Goal: Browse casually

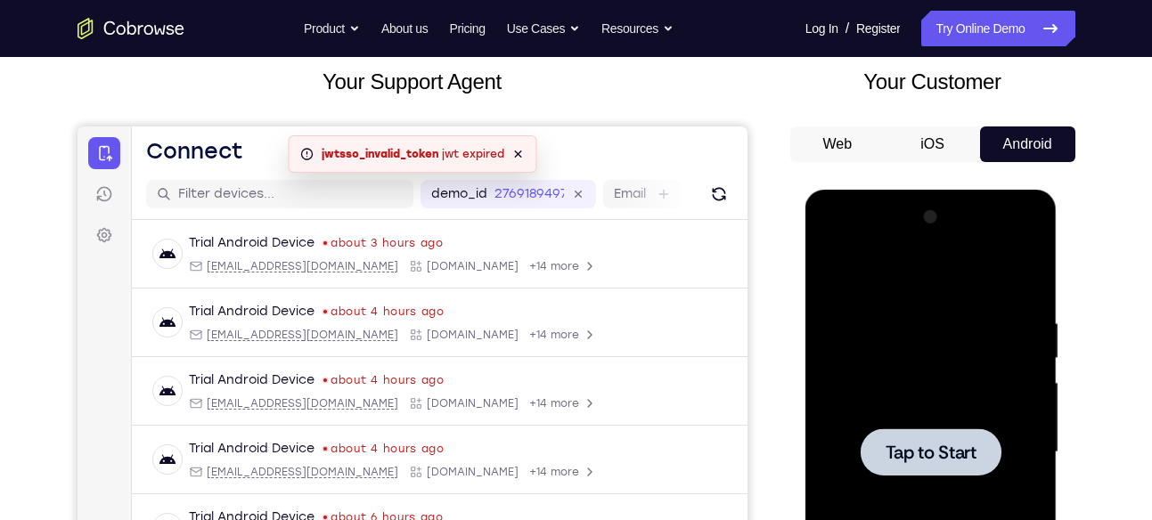
scroll to position [96, 0]
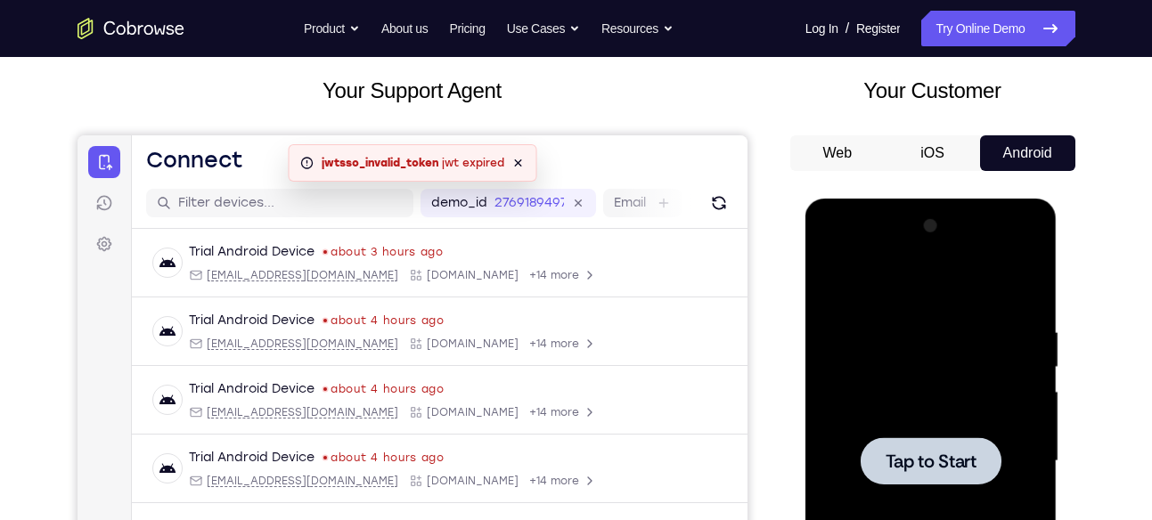
click at [937, 475] on div at bounding box center [930, 460] width 141 height 47
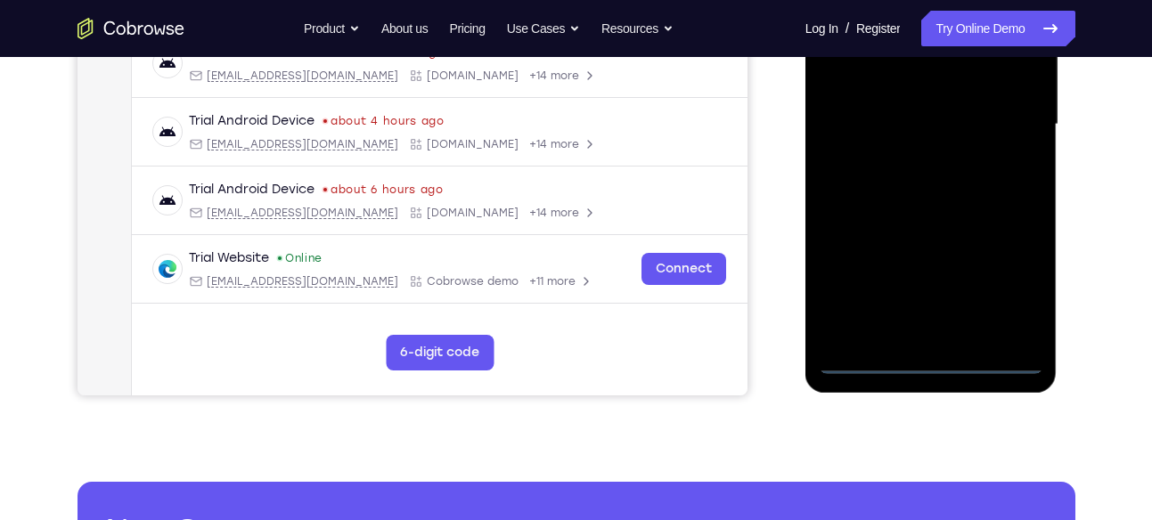
scroll to position [434, 0]
click at [928, 363] on div at bounding box center [931, 123] width 224 height 499
click at [994, 285] on div at bounding box center [931, 123] width 224 height 499
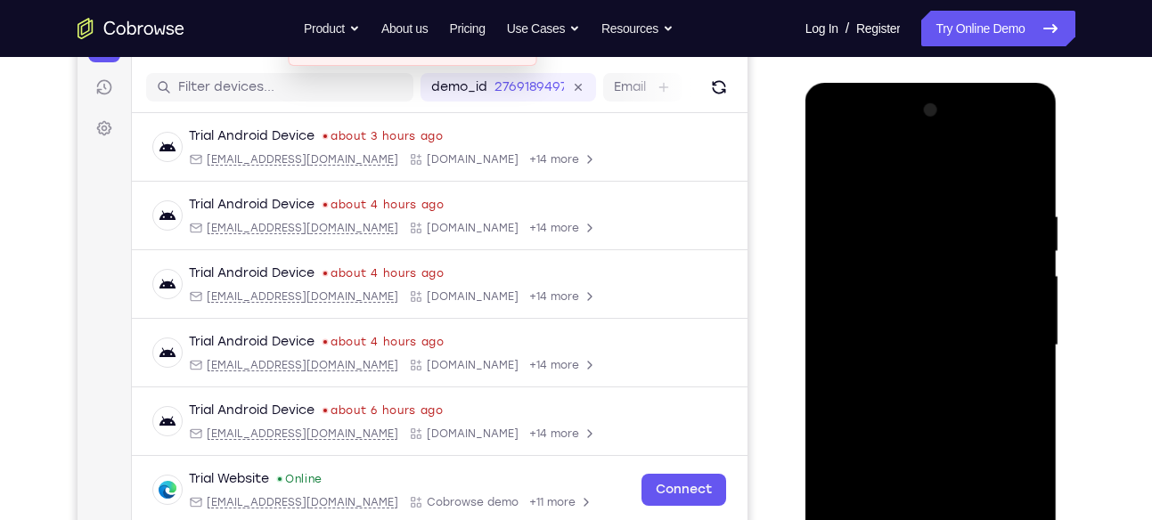
scroll to position [211, 0]
click at [911, 158] on div at bounding box center [931, 346] width 224 height 499
click at [1001, 337] on div at bounding box center [931, 346] width 224 height 499
click at [913, 371] on div at bounding box center [931, 346] width 224 height 499
click at [921, 327] on div at bounding box center [931, 346] width 224 height 499
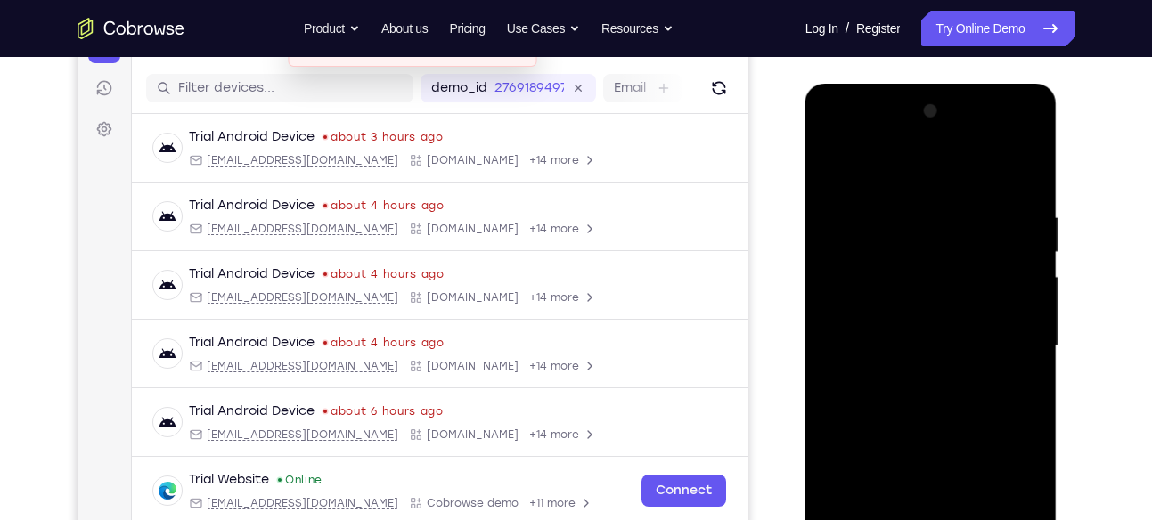
click at [930, 313] on div at bounding box center [931, 346] width 224 height 499
click at [917, 346] on div at bounding box center [931, 346] width 224 height 499
click at [911, 407] on div at bounding box center [931, 346] width 224 height 499
click at [928, 392] on div at bounding box center [931, 346] width 224 height 499
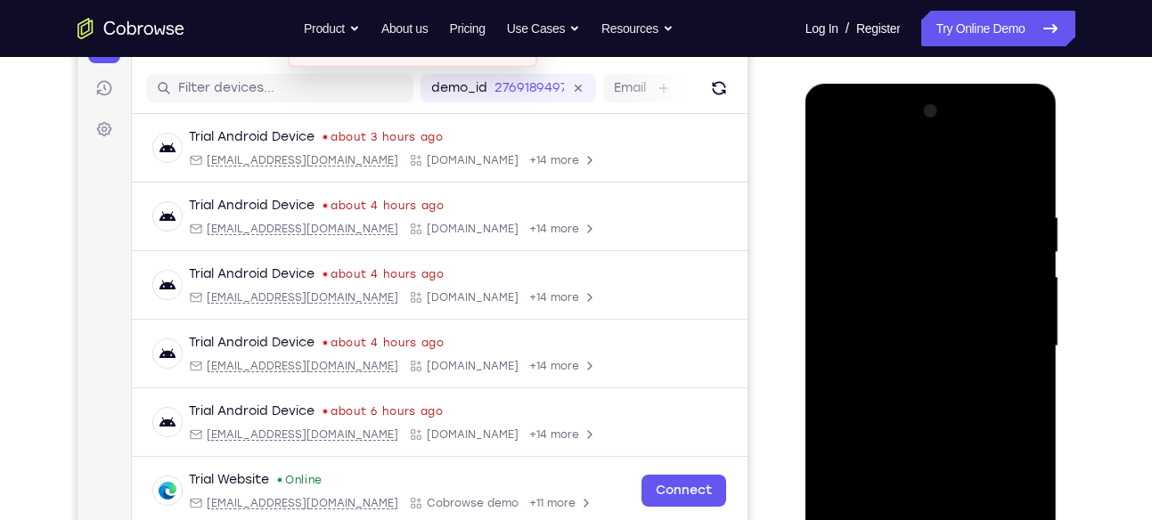
click at [927, 404] on div at bounding box center [931, 346] width 224 height 499
click at [908, 389] on div at bounding box center [931, 346] width 224 height 499
click at [1021, 371] on div at bounding box center [931, 346] width 224 height 499
click at [974, 354] on div at bounding box center [931, 346] width 224 height 499
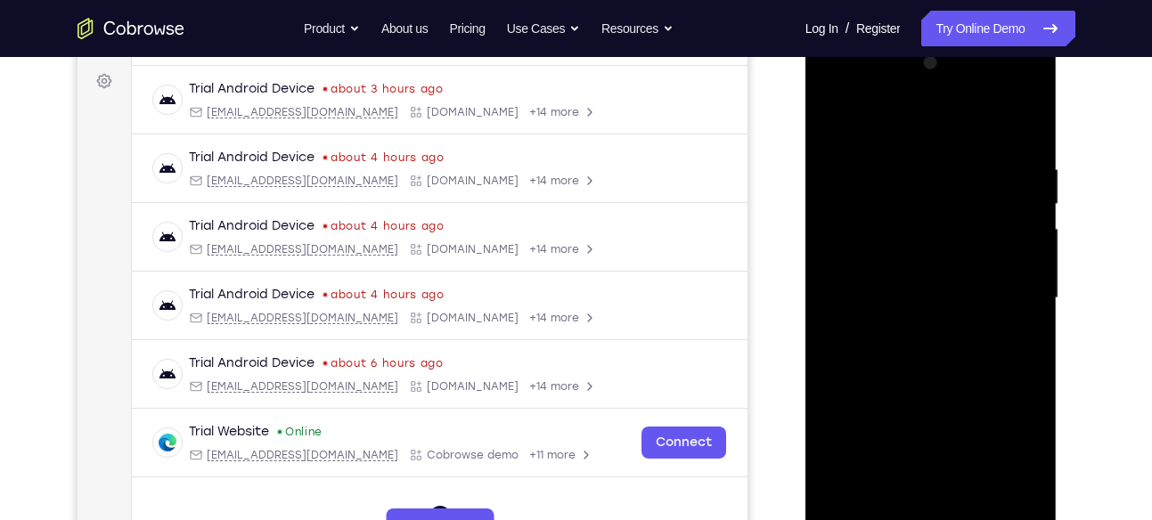
scroll to position [262, 0]
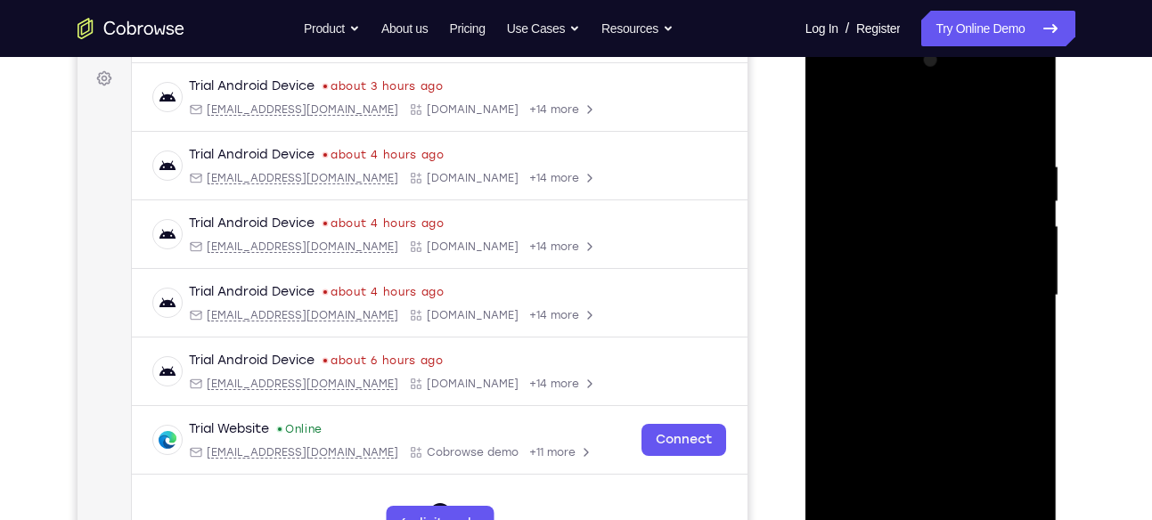
click at [958, 348] on div at bounding box center [931, 295] width 224 height 499
click at [909, 362] on div at bounding box center [931, 295] width 224 height 499
click at [926, 328] on div at bounding box center [931, 295] width 224 height 499
click at [928, 267] on div at bounding box center [931, 295] width 224 height 499
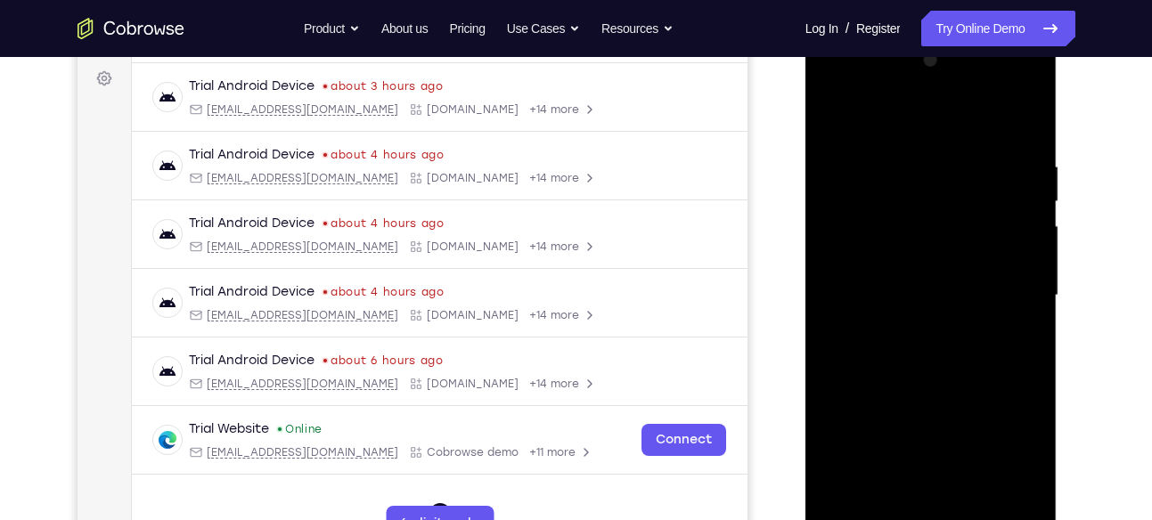
click at [928, 267] on div at bounding box center [931, 295] width 224 height 499
click at [938, 219] on div at bounding box center [931, 295] width 224 height 499
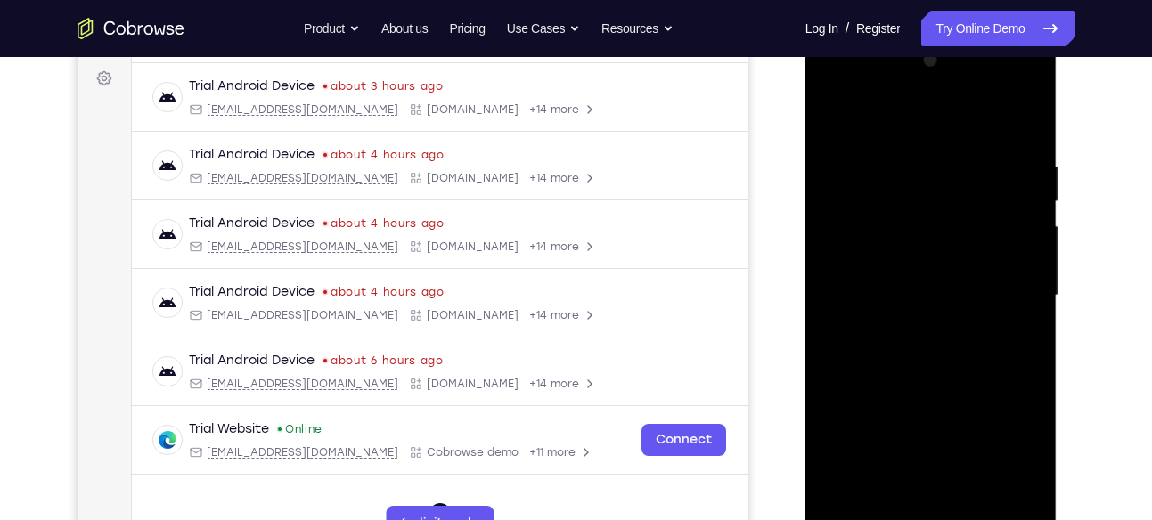
click at [1016, 219] on div at bounding box center [931, 295] width 224 height 499
click at [974, 285] on div at bounding box center [931, 295] width 224 height 499
click at [948, 348] on div at bounding box center [931, 295] width 224 height 499
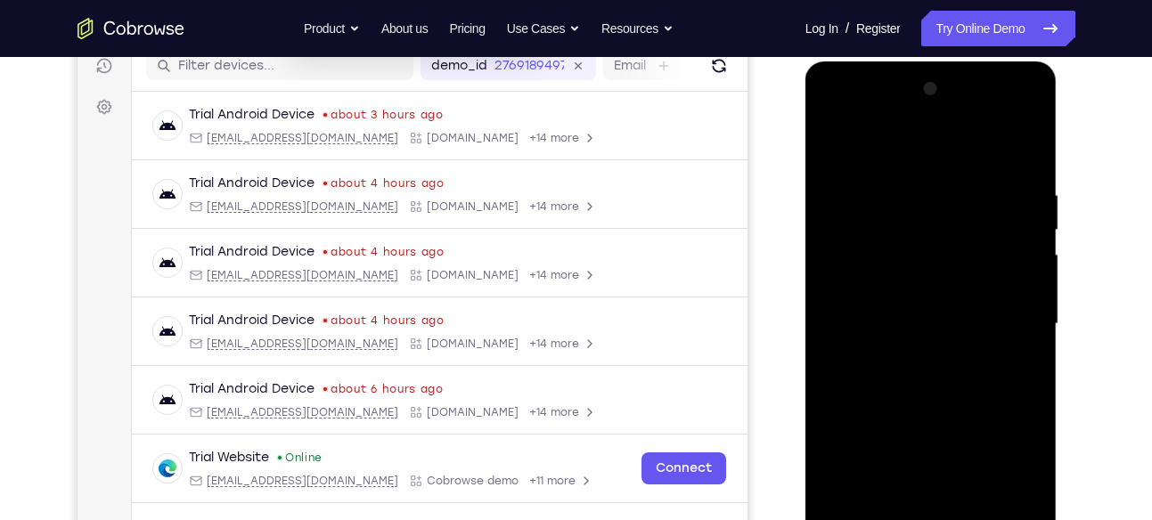
scroll to position [250, 0]
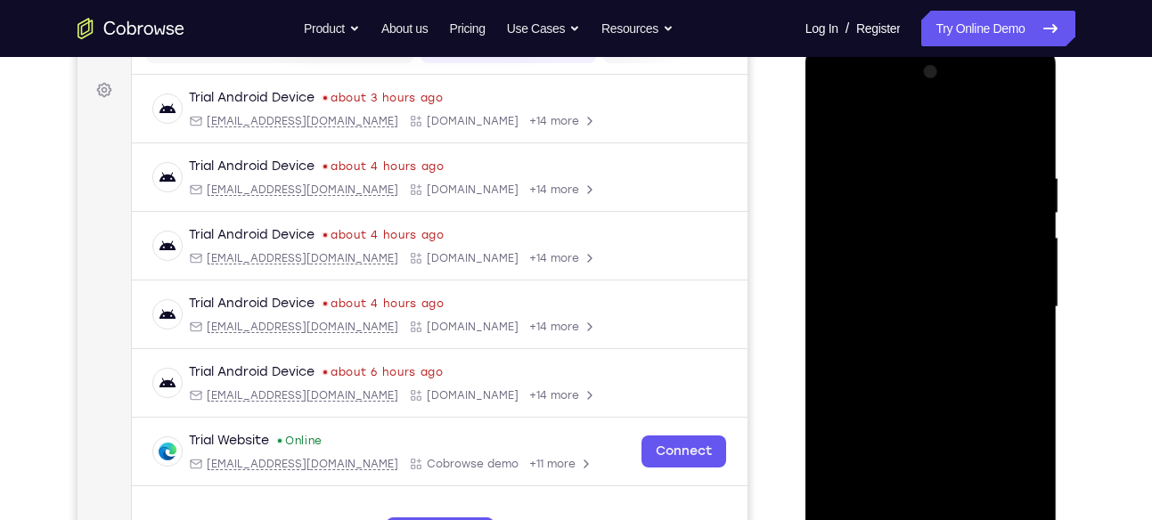
click at [976, 379] on div at bounding box center [931, 307] width 224 height 499
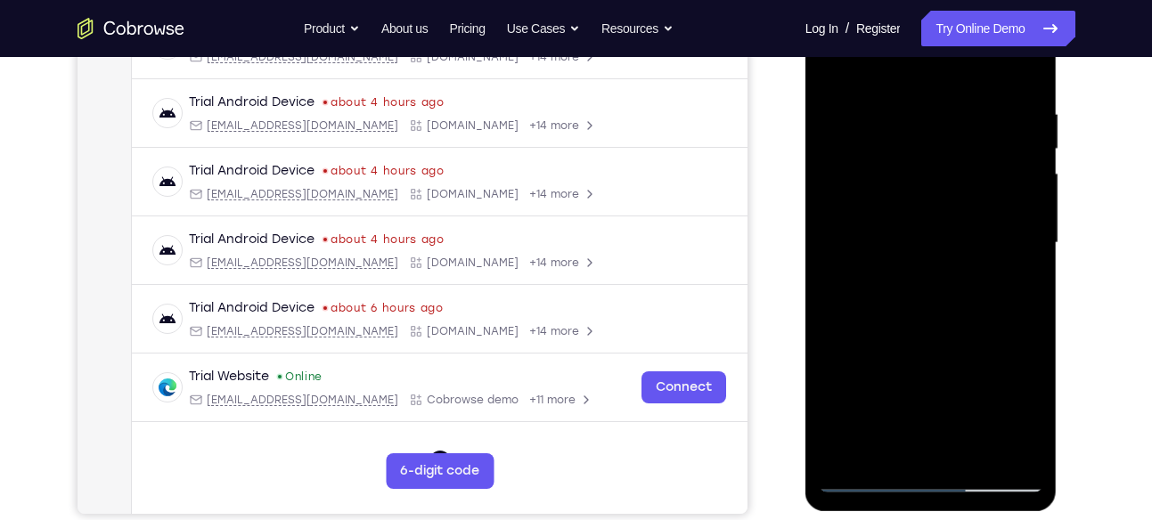
scroll to position [315, 0]
click at [976, 453] on div at bounding box center [931, 242] width 224 height 499
click at [950, 337] on div at bounding box center [931, 242] width 224 height 499
click at [949, 240] on div at bounding box center [931, 242] width 224 height 499
click at [1007, 286] on div at bounding box center [931, 242] width 224 height 499
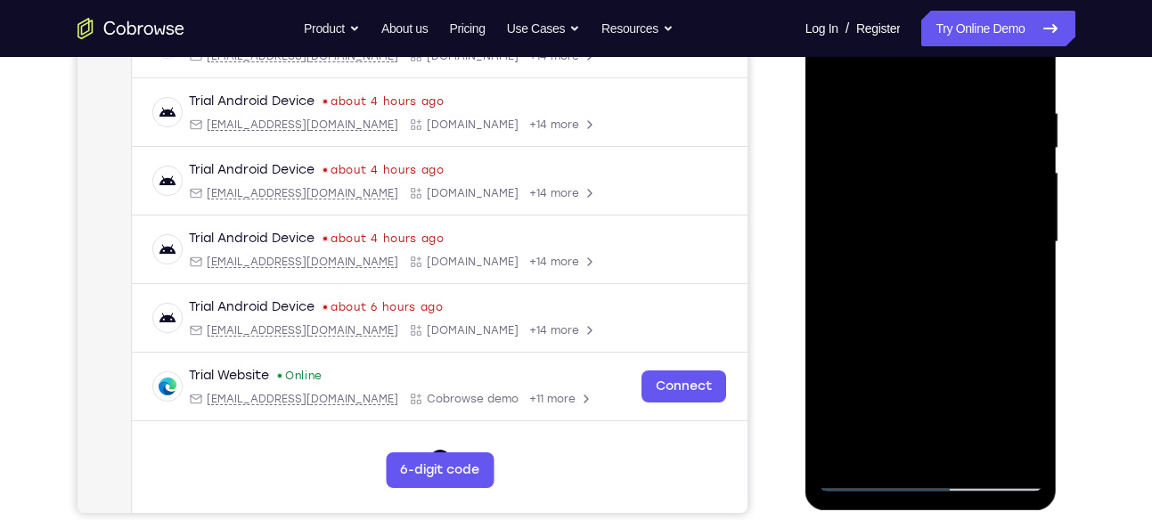
click at [831, 69] on div at bounding box center [931, 242] width 224 height 499
click at [832, 65] on div at bounding box center [931, 242] width 224 height 499
click at [918, 113] on div at bounding box center [931, 242] width 224 height 499
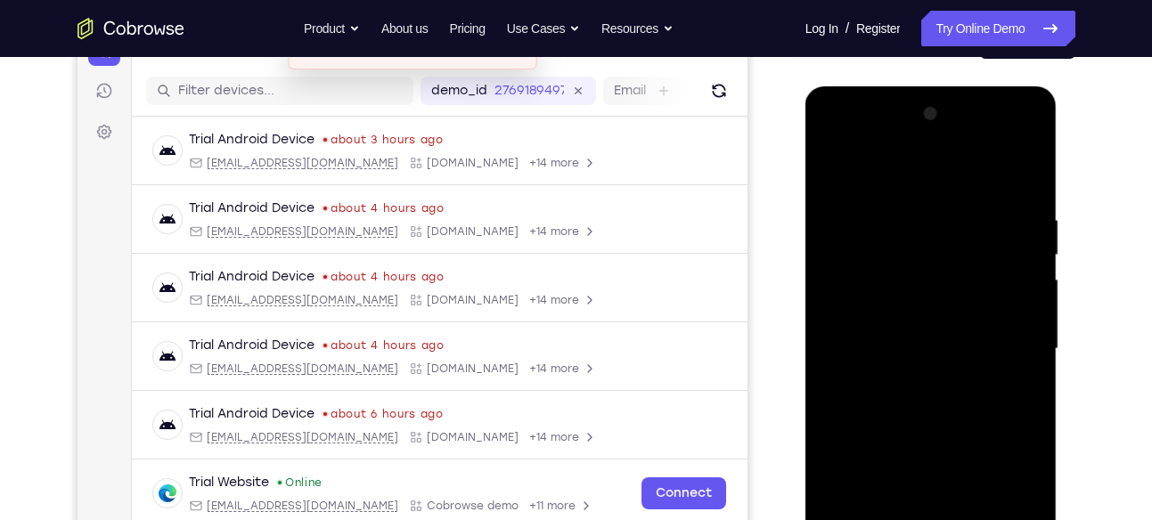
scroll to position [208, 0]
click at [1020, 178] on div at bounding box center [931, 350] width 224 height 499
click at [916, 201] on div at bounding box center [931, 350] width 224 height 499
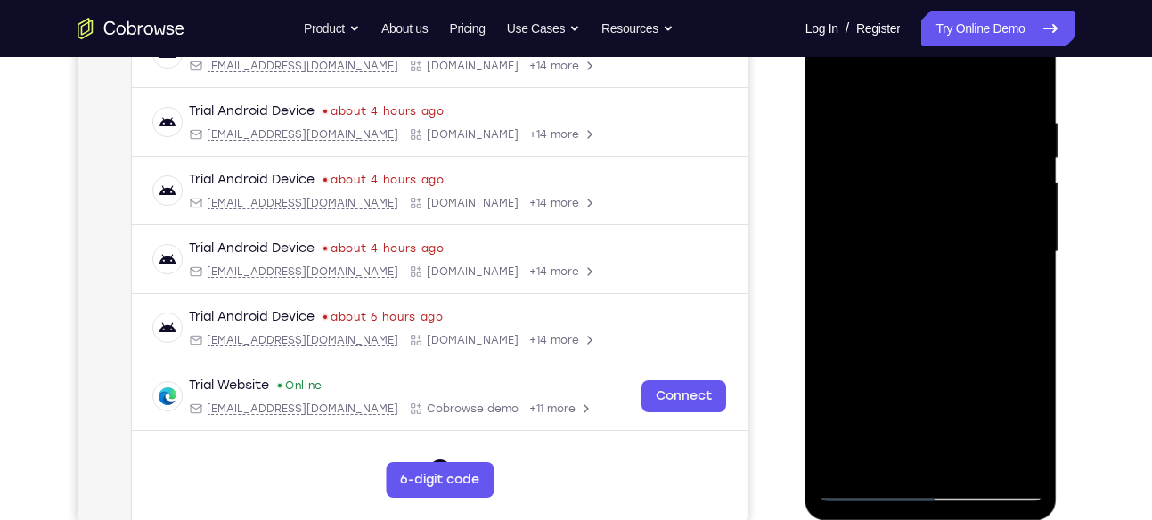
scroll to position [308, 0]
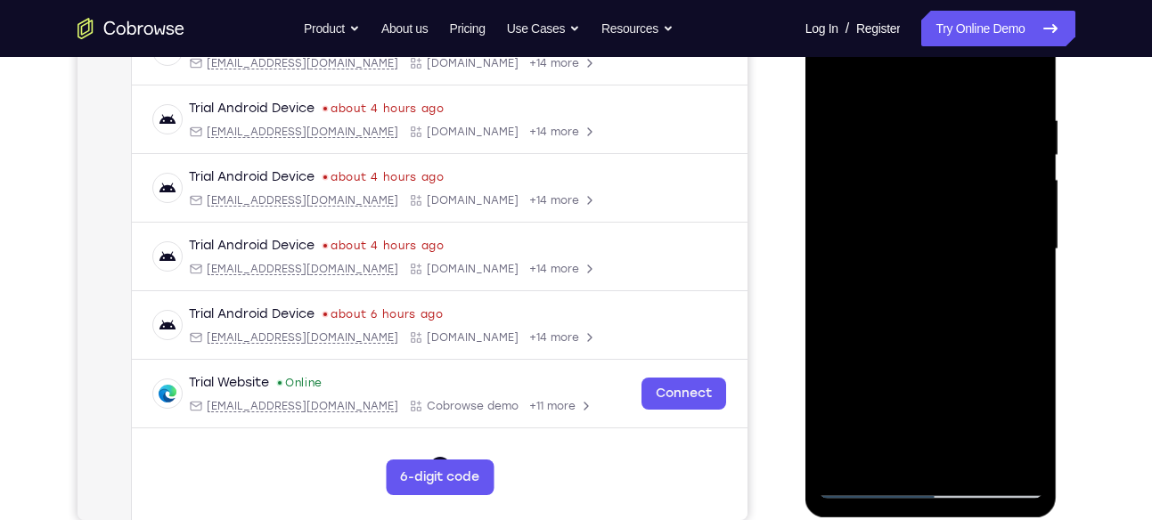
click at [1031, 459] on div at bounding box center [931, 249] width 224 height 499
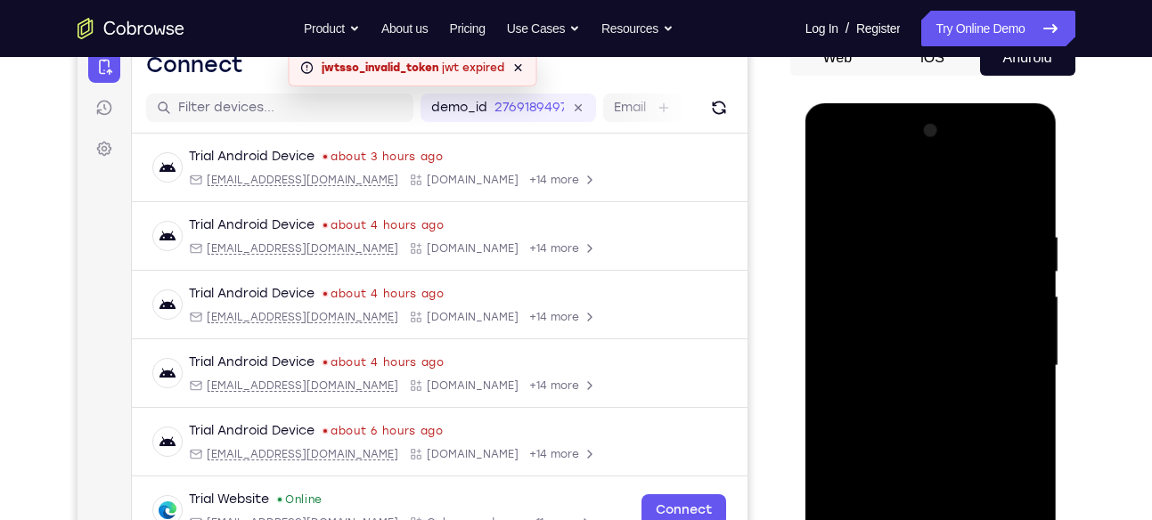
scroll to position [190, 0]
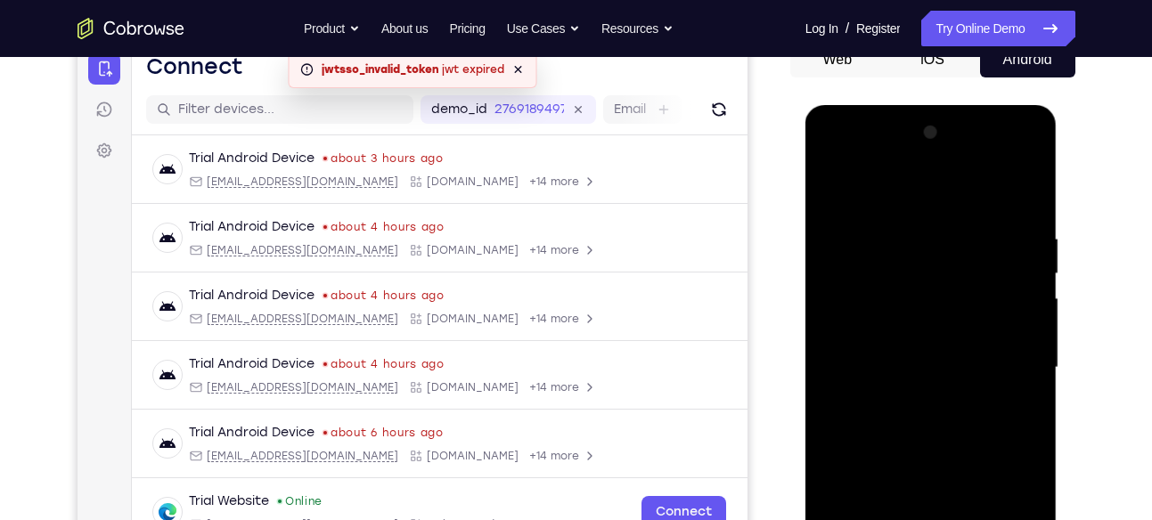
click at [1028, 198] on div at bounding box center [931, 367] width 224 height 499
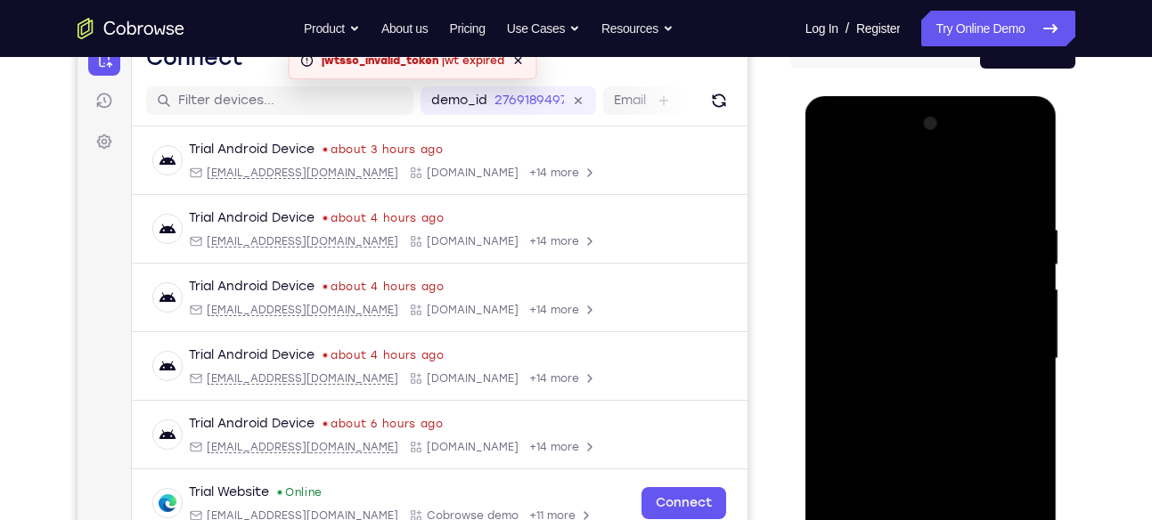
scroll to position [215, 0]
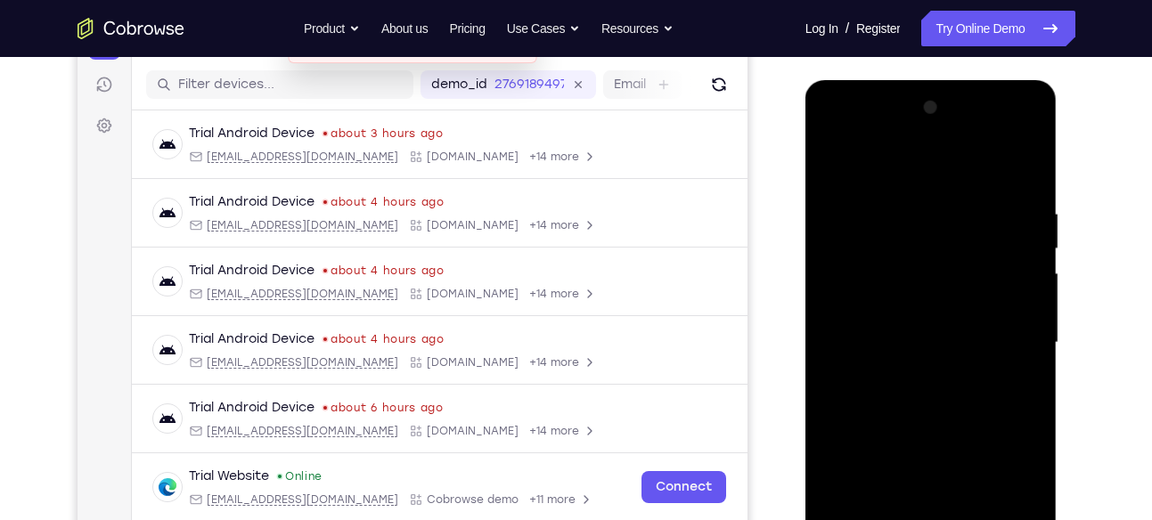
click at [1025, 162] on div at bounding box center [931, 343] width 224 height 499
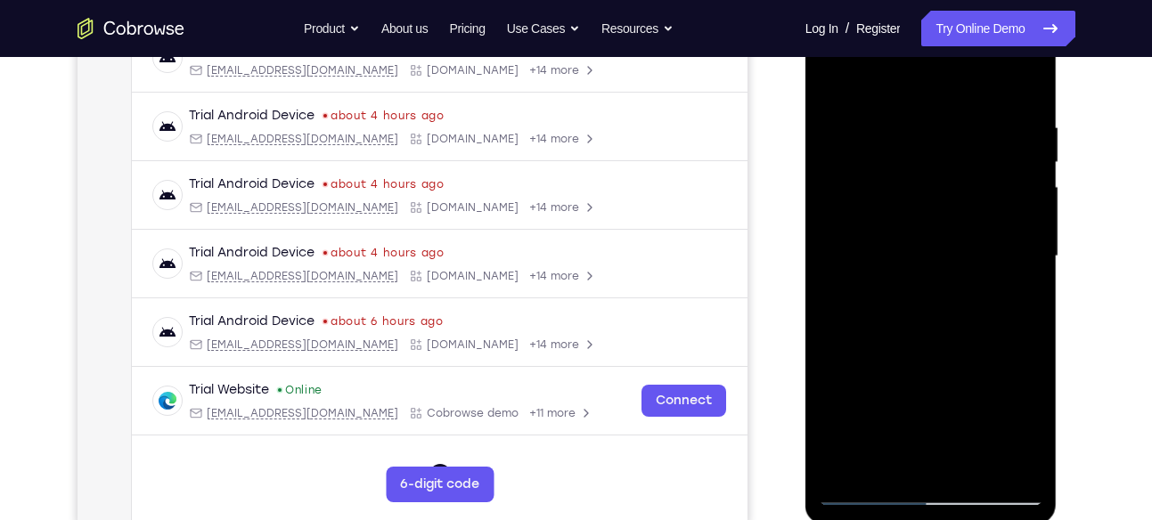
scroll to position [303, 0]
click at [873, 310] on div at bounding box center [931, 254] width 224 height 499
click at [992, 218] on div at bounding box center [931, 254] width 224 height 499
drag, startPoint x: 942, startPoint y: 295, endPoint x: 901, endPoint y: 152, distance: 148.3
click at [901, 152] on div at bounding box center [931, 254] width 224 height 499
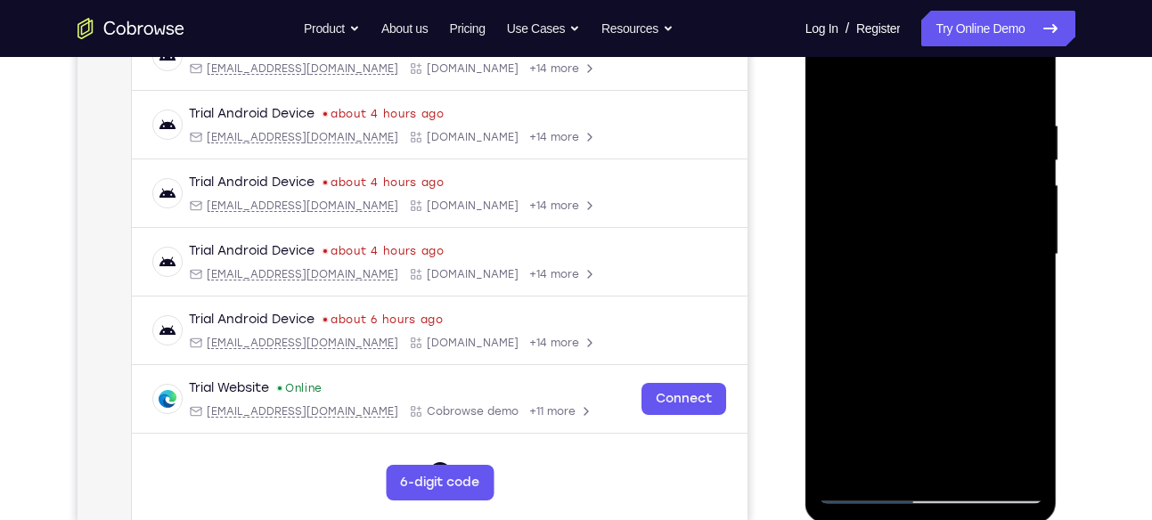
drag, startPoint x: 913, startPoint y: 312, endPoint x: 917, endPoint y: 252, distance: 59.8
click at [917, 252] on div at bounding box center [931, 254] width 224 height 499
drag, startPoint x: 935, startPoint y: 281, endPoint x: 916, endPoint y: 177, distance: 105.2
click at [916, 177] on div at bounding box center [931, 254] width 224 height 499
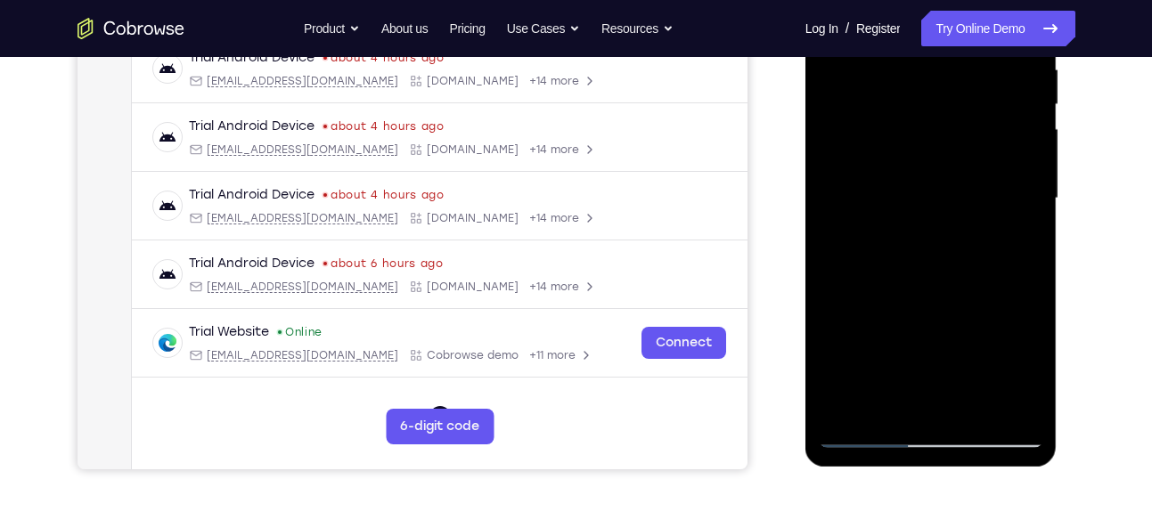
scroll to position [360, 0]
drag, startPoint x: 911, startPoint y: 302, endPoint x: 925, endPoint y: 232, distance: 71.6
click at [925, 232] on div at bounding box center [931, 197] width 224 height 499
drag, startPoint x: 931, startPoint y: 307, endPoint x: 942, endPoint y: 224, distance: 83.6
click at [942, 224] on div at bounding box center [931, 197] width 224 height 499
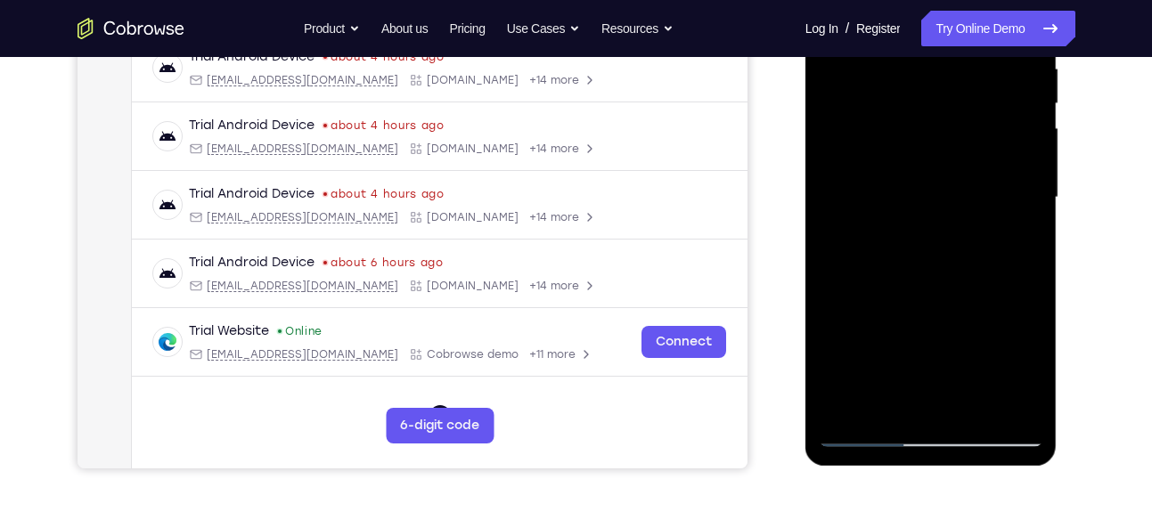
drag, startPoint x: 926, startPoint y: 308, endPoint x: 930, endPoint y: 226, distance: 82.0
click at [930, 226] on div at bounding box center [931, 197] width 224 height 499
drag, startPoint x: 919, startPoint y: 306, endPoint x: 919, endPoint y: 260, distance: 46.3
click at [919, 260] on div at bounding box center [931, 197] width 224 height 499
click at [836, 247] on div at bounding box center [931, 197] width 224 height 499
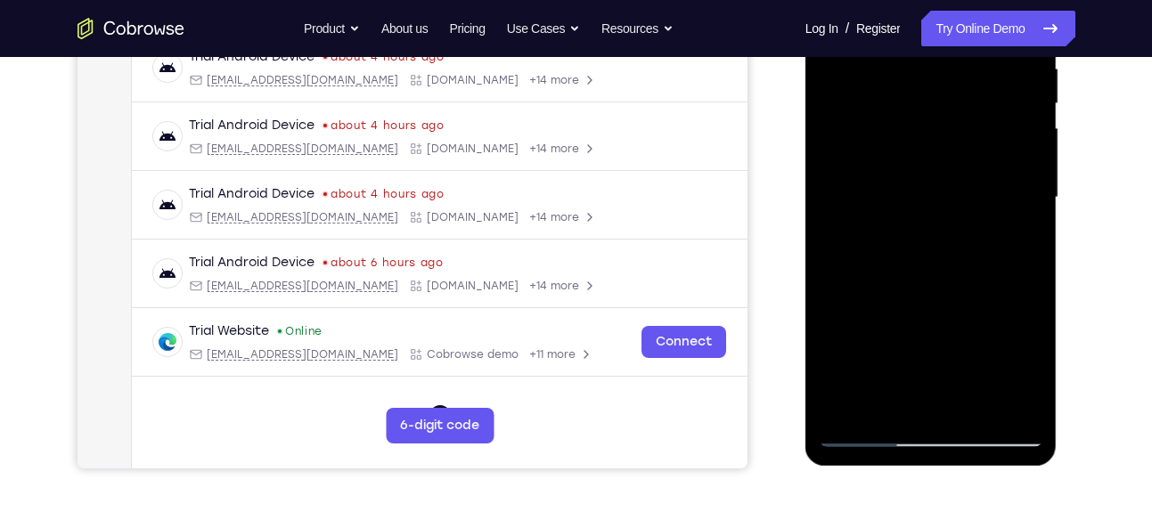
drag, startPoint x: 918, startPoint y: 307, endPoint x: 900, endPoint y: 226, distance: 83.2
click at [900, 226] on div at bounding box center [931, 197] width 224 height 499
drag, startPoint x: 939, startPoint y: 356, endPoint x: 943, endPoint y: 215, distance: 141.7
click at [943, 215] on div at bounding box center [931, 197] width 224 height 499
drag, startPoint x: 941, startPoint y: 345, endPoint x: 943, endPoint y: 171, distance: 173.7
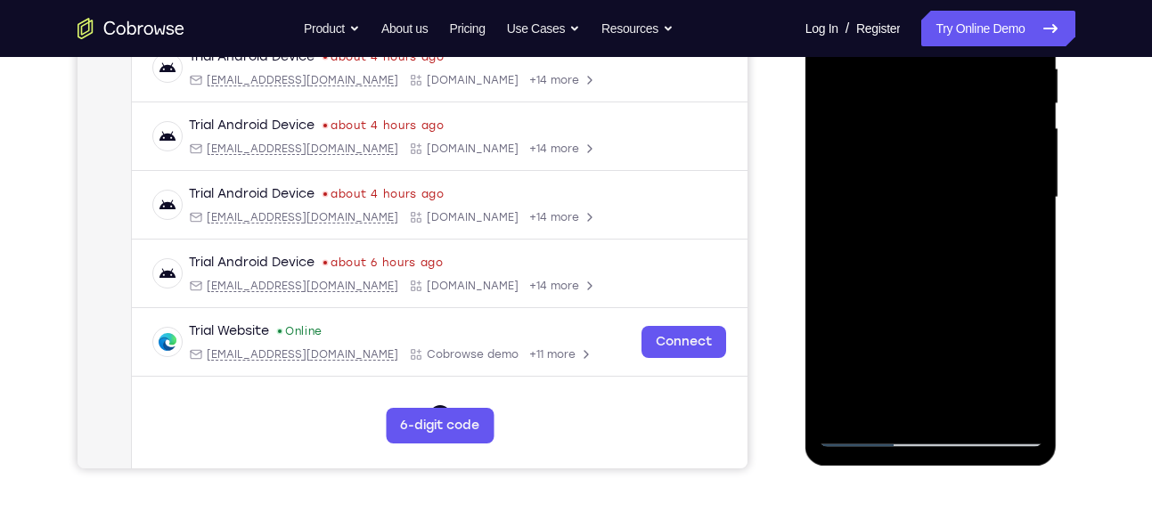
click at [943, 171] on div at bounding box center [931, 197] width 224 height 499
drag, startPoint x: 921, startPoint y: 346, endPoint x: 881, endPoint y: 73, distance: 276.4
click at [881, 73] on div at bounding box center [931, 197] width 224 height 499
click at [897, 116] on div at bounding box center [931, 197] width 224 height 499
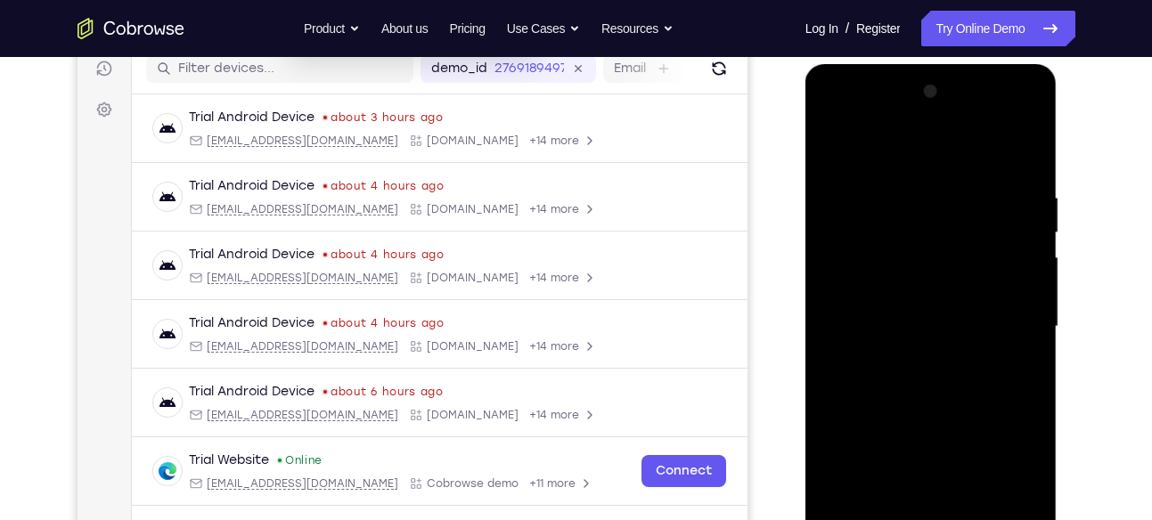
scroll to position [230, 0]
drag, startPoint x: 892, startPoint y: 200, endPoint x: 905, endPoint y: 262, distance: 63.8
click at [905, 262] on div at bounding box center [931, 327] width 224 height 499
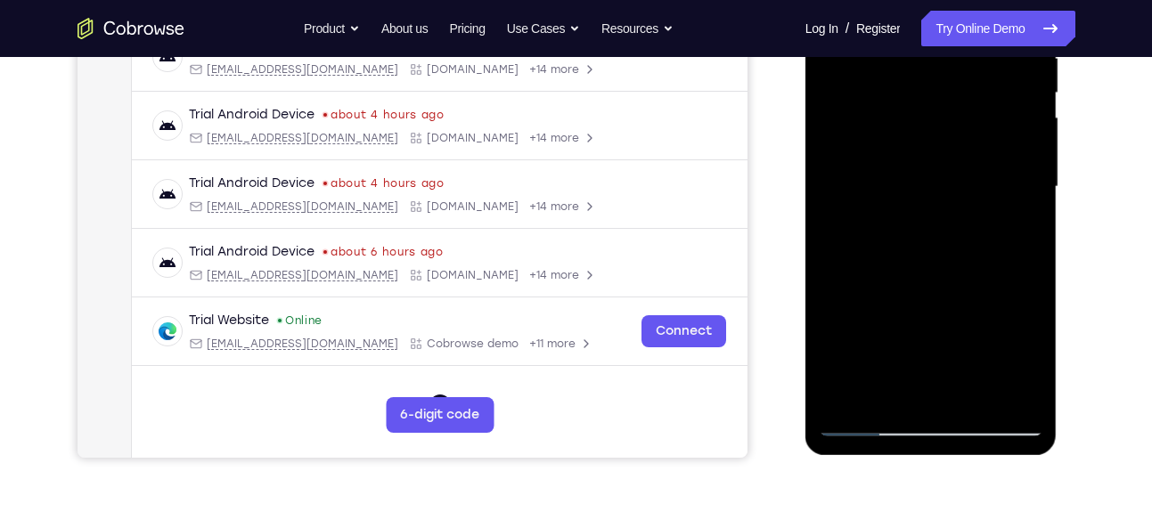
scroll to position [379, 0]
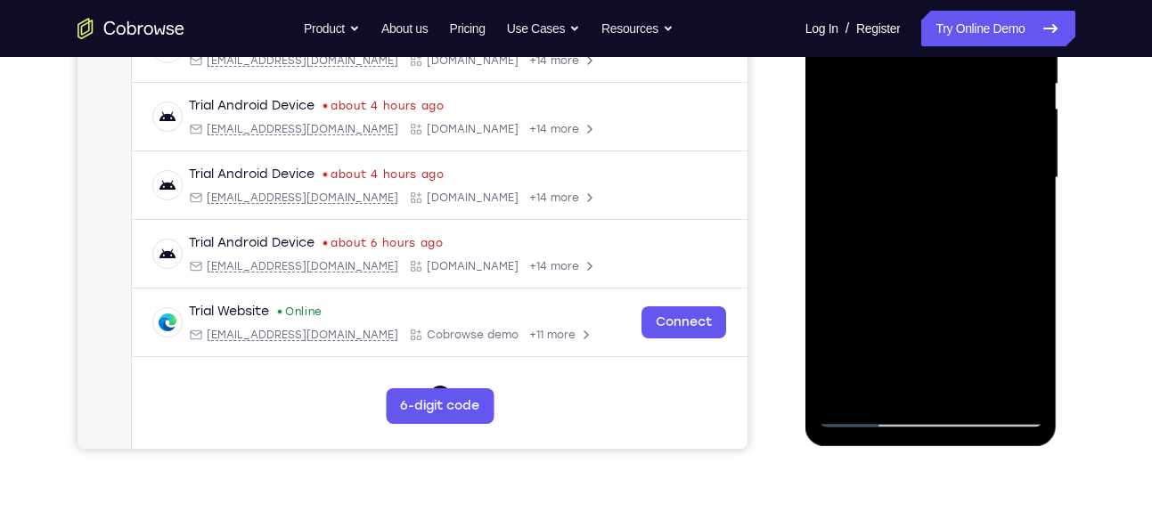
click at [860, 386] on div at bounding box center [931, 178] width 224 height 499
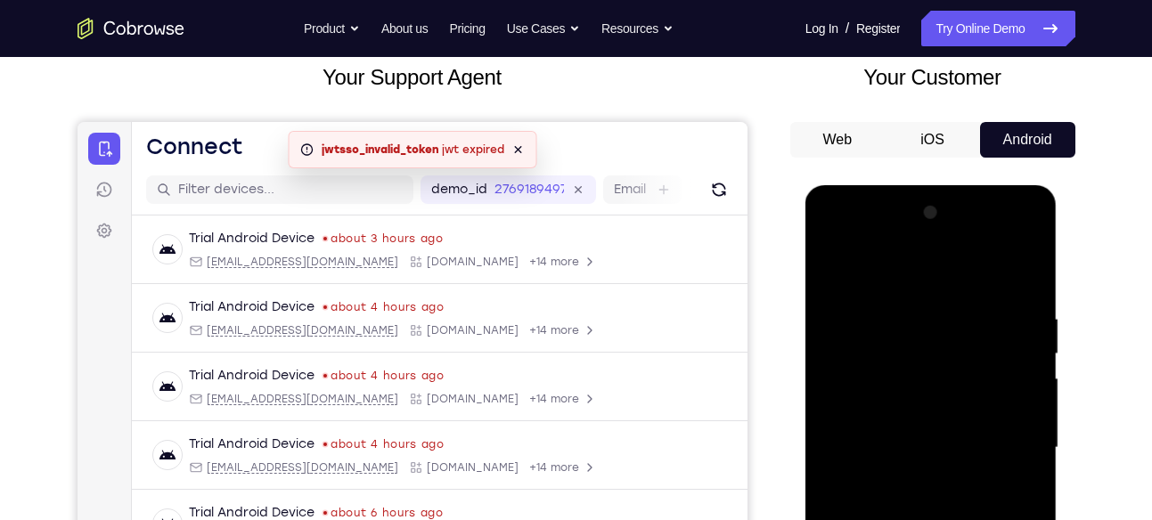
scroll to position [109, 0]
drag, startPoint x: 945, startPoint y: 322, endPoint x: 947, endPoint y: 477, distance: 155.9
click at [947, 477] on div at bounding box center [931, 449] width 224 height 499
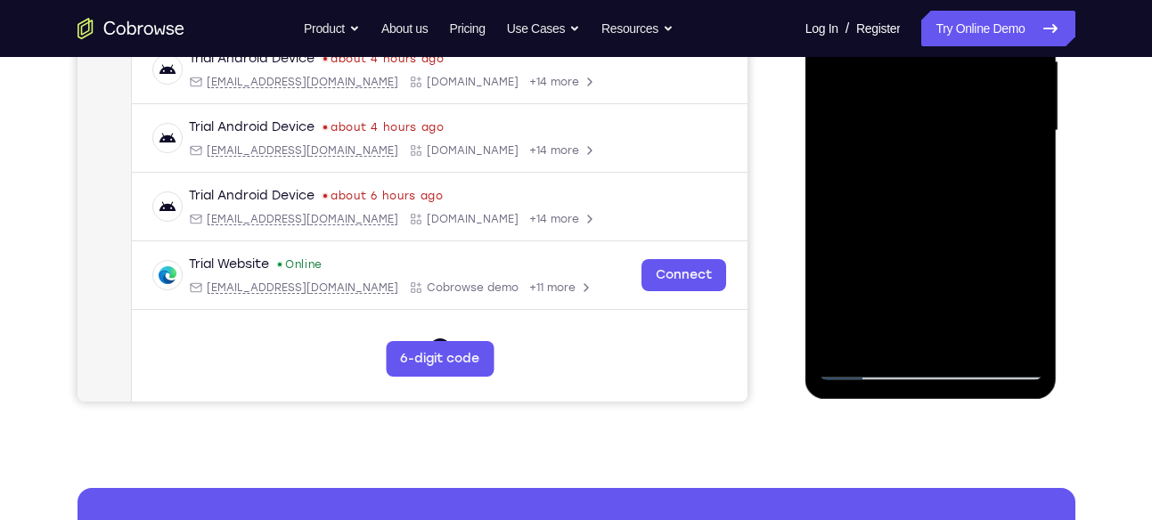
scroll to position [426, 0]
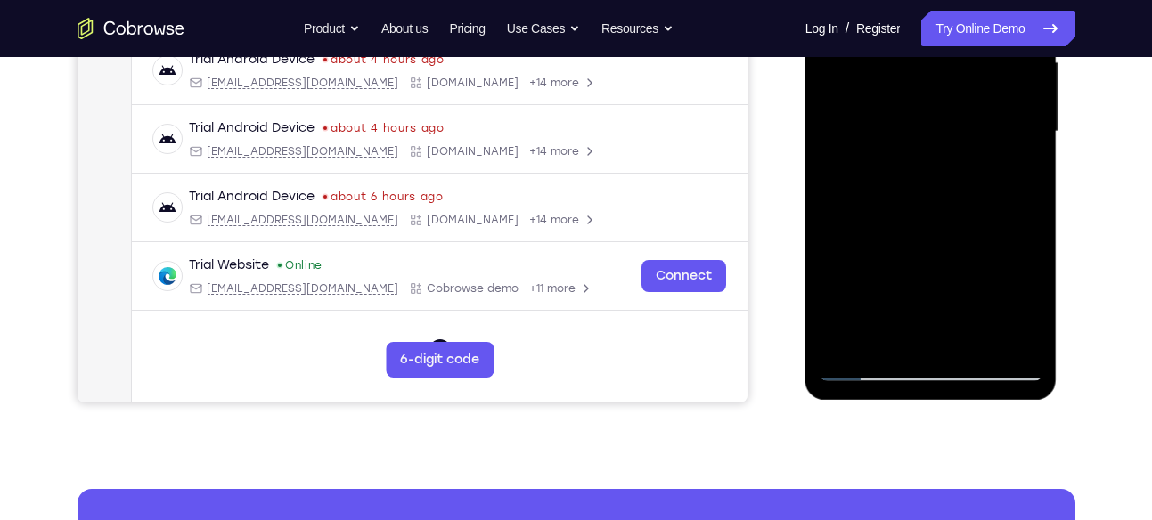
click at [849, 348] on div at bounding box center [931, 131] width 224 height 499
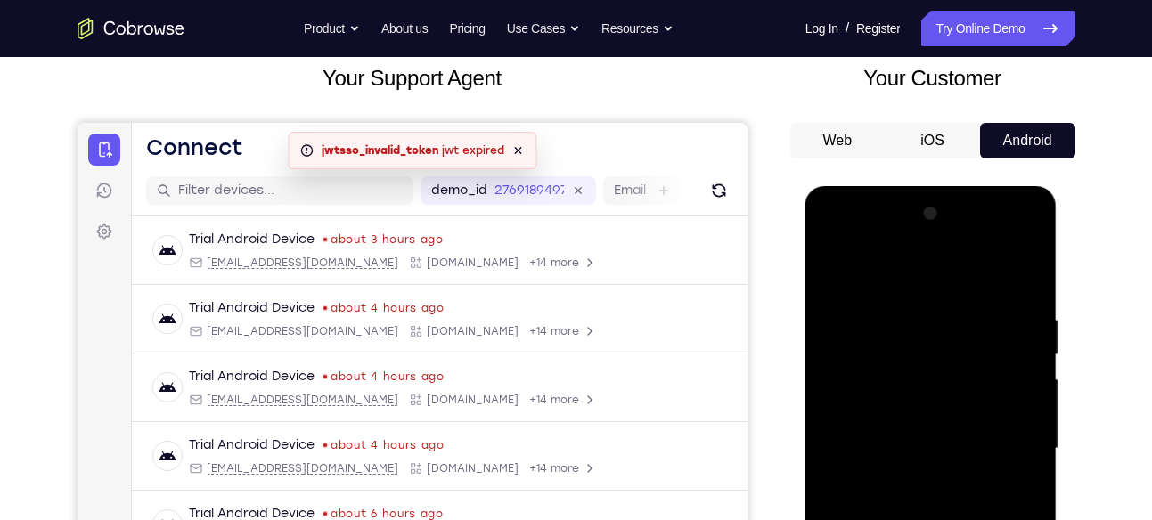
scroll to position [102, 0]
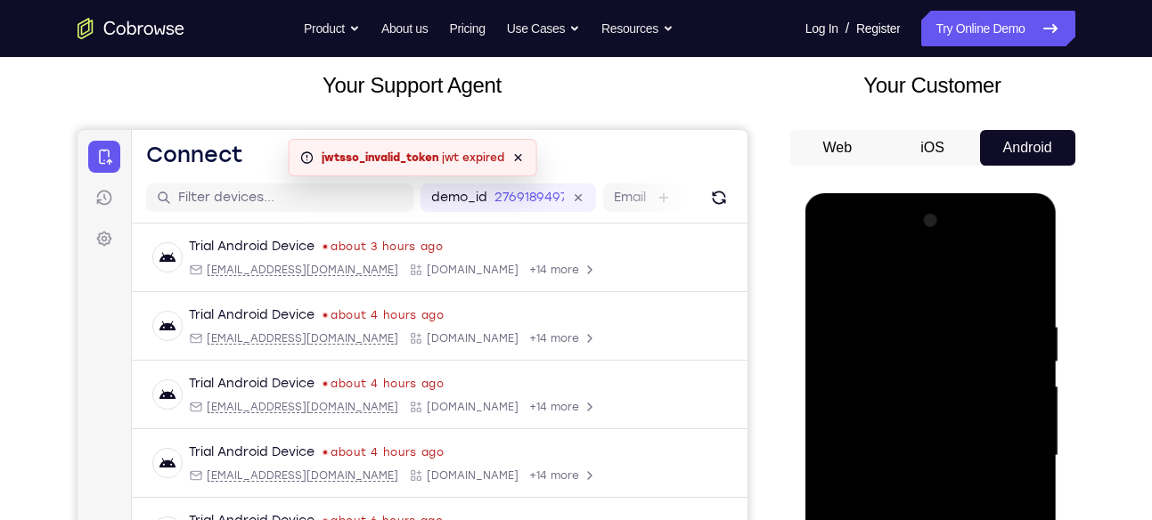
drag, startPoint x: 900, startPoint y: 347, endPoint x: 914, endPoint y: 508, distance: 160.9
click at [914, 508] on div at bounding box center [931, 456] width 224 height 499
drag, startPoint x: 970, startPoint y: 358, endPoint x: 937, endPoint y: 565, distance: 209.3
click at [937, 519] on div at bounding box center [931, 456] width 224 height 499
click at [978, 345] on div at bounding box center [931, 456] width 224 height 499
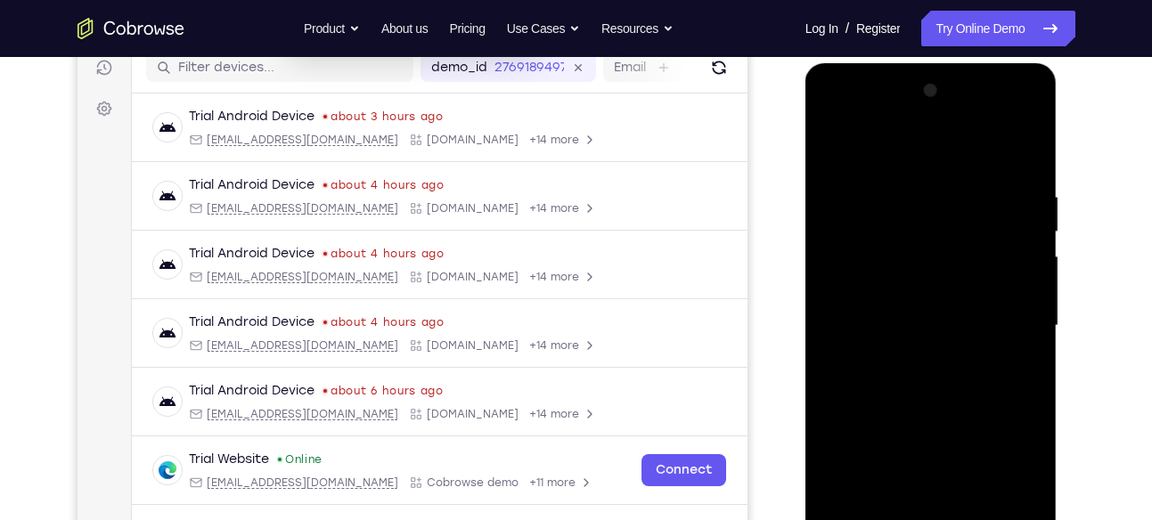
scroll to position [233, 0]
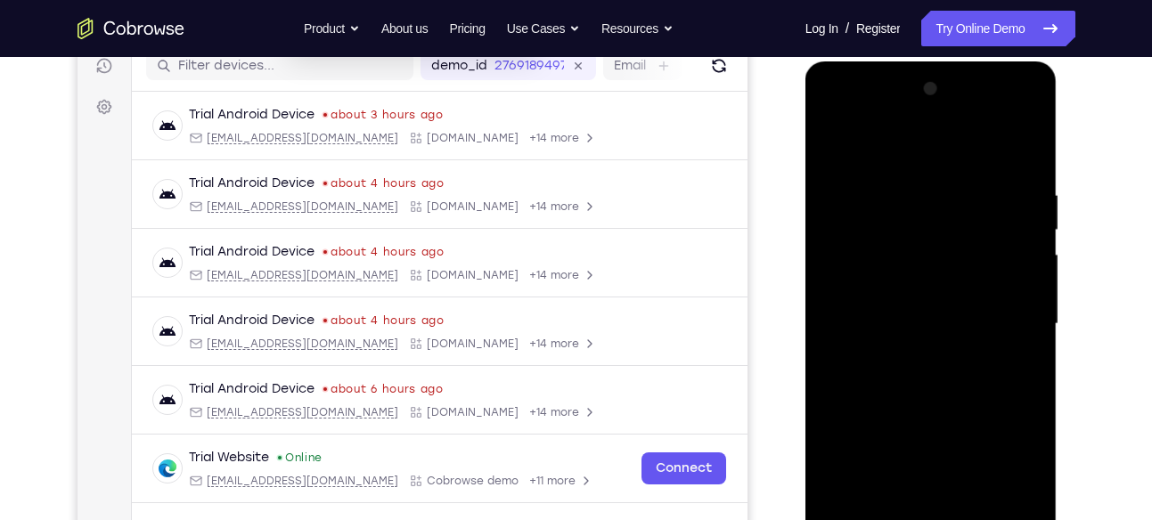
click at [917, 192] on div at bounding box center [931, 324] width 224 height 499
click at [1025, 151] on div at bounding box center [931, 324] width 224 height 499
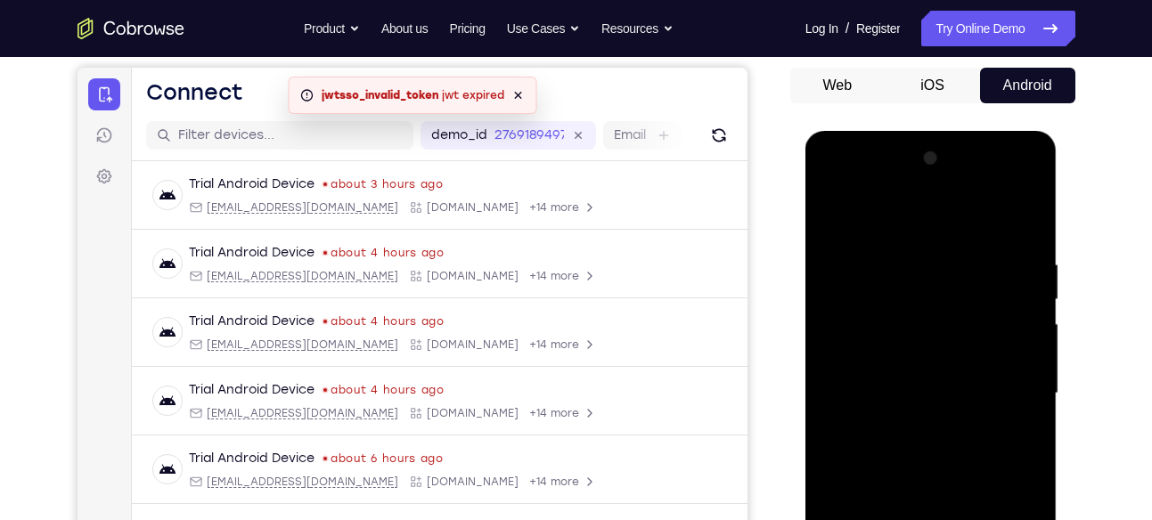
scroll to position [167, 0]
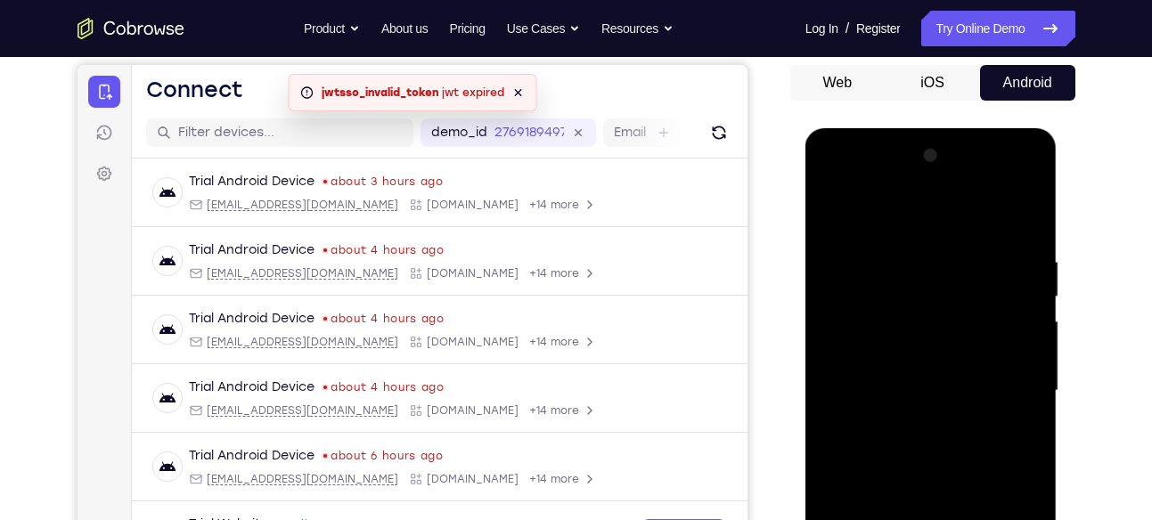
click at [1026, 209] on div at bounding box center [931, 391] width 224 height 499
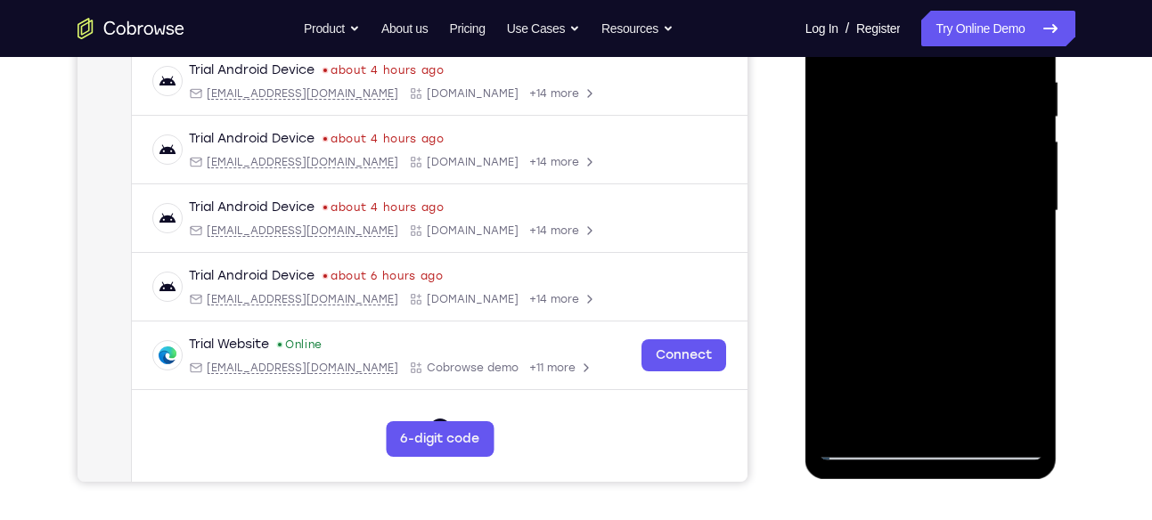
scroll to position [350, 0]
